Goal: Communication & Community: Answer question/provide support

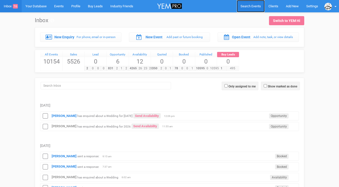
click at [242, 7] on span "Search Events" at bounding box center [250, 6] width 20 height 4
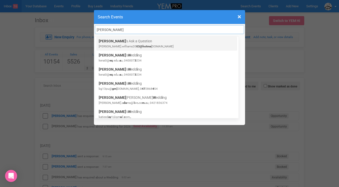
type input "katie williams"
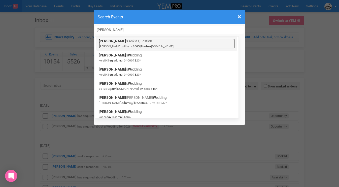
click at [101, 39] on span "Katie" at bounding box center [112, 41] width 27 height 4
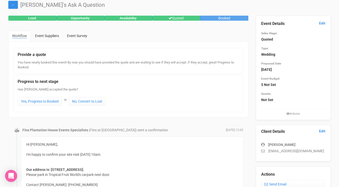
scroll to position [27, 0]
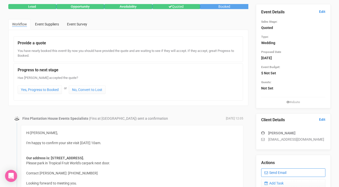
click at [273, 173] on link "Send Email" at bounding box center [293, 172] width 64 height 9
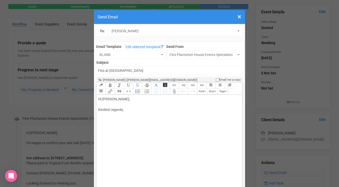
drag, startPoint x: 112, startPoint y: 100, endPoint x: 129, endPoint y: 100, distance: 17.4
click at [129, 100] on div "Hi [PERSON_NAME], Kindest regards," at bounding box center [168, 109] width 140 height 26
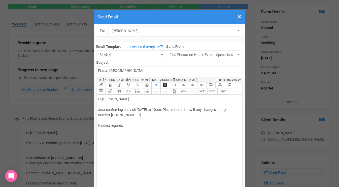
click at [114, 129] on div "Hi [PERSON_NAME] Just confirming our visit [DATE] at 10am. Please let me know i…" at bounding box center [168, 117] width 140 height 42
type trix-editor "<div>Hi [PERSON_NAME];<br><br>Just confirming our visit [DATE] at 10am. Please …"
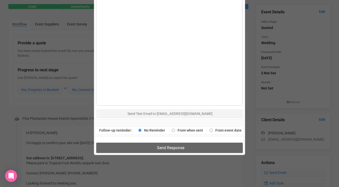
scroll to position [261, 0]
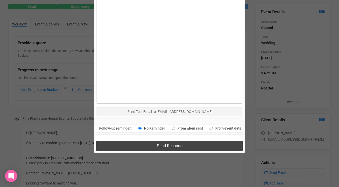
click at [115, 146] on button "Send Response" at bounding box center [169, 145] width 146 height 10
